Goal: Navigation & Orientation: Find specific page/section

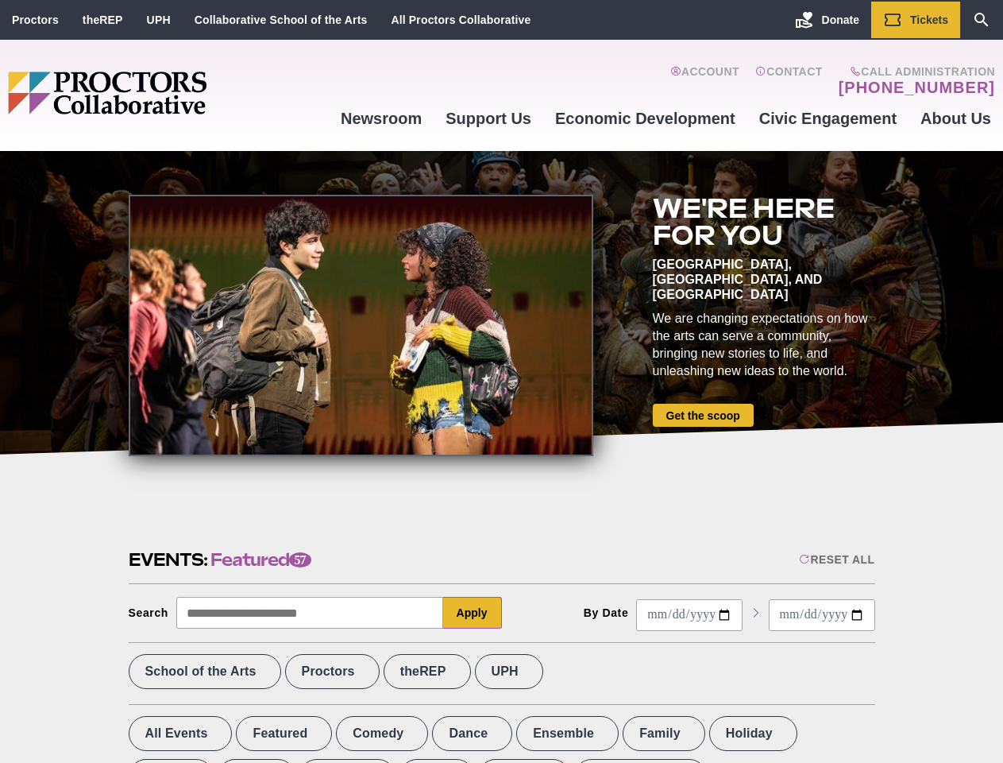
click at [501, 381] on div at bounding box center [361, 325] width 465 height 261
click at [836, 559] on div "Reset All" at bounding box center [836, 559] width 75 height 13
click at [473, 613] on button "Apply" at bounding box center [472, 613] width 59 height 32
